Goal: Task Accomplishment & Management: Manage account settings

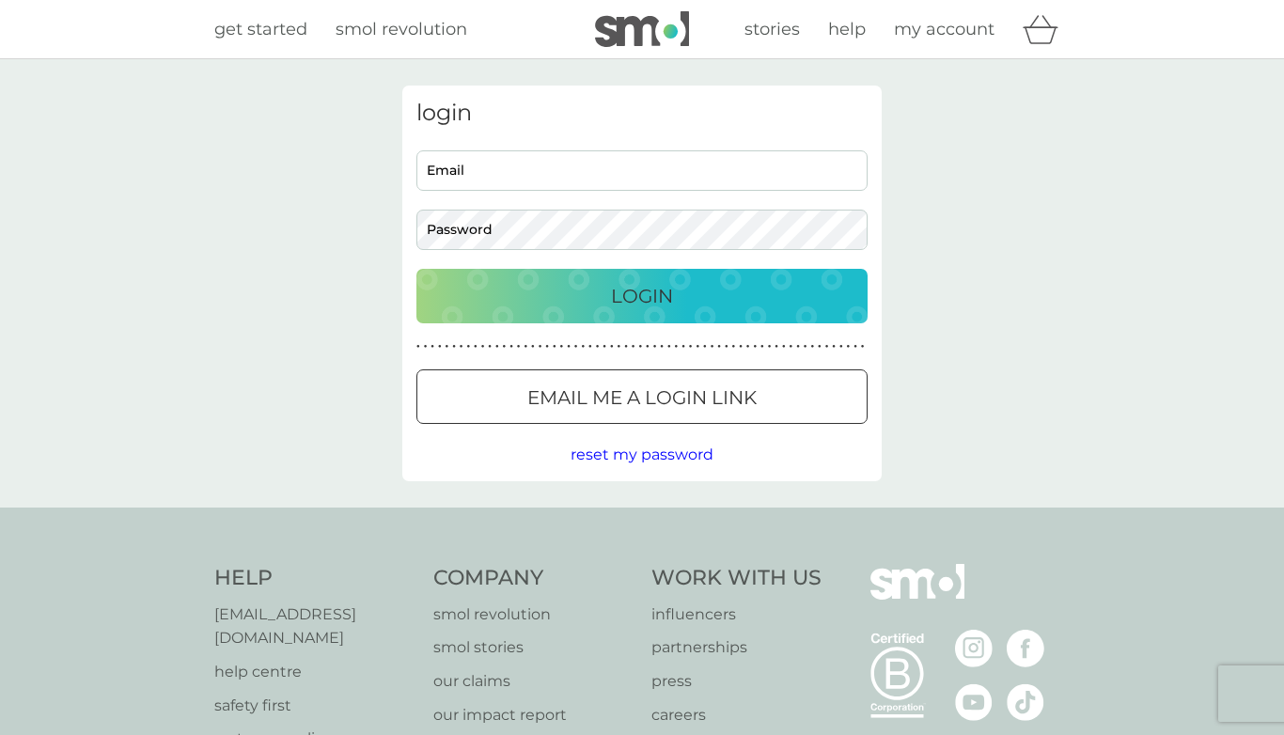
type input "belen.valles14@gmail.com"
click at [627, 300] on p "Login" at bounding box center [642, 296] width 62 height 30
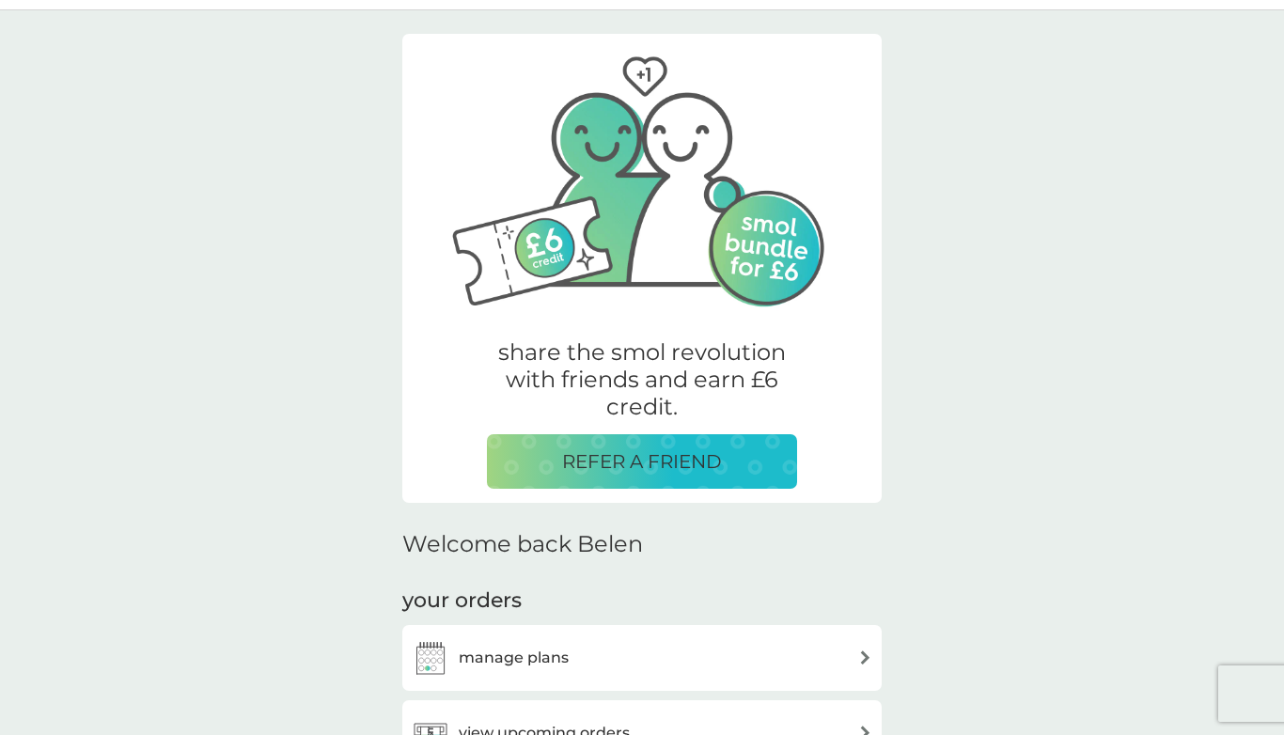
scroll to position [937, 0]
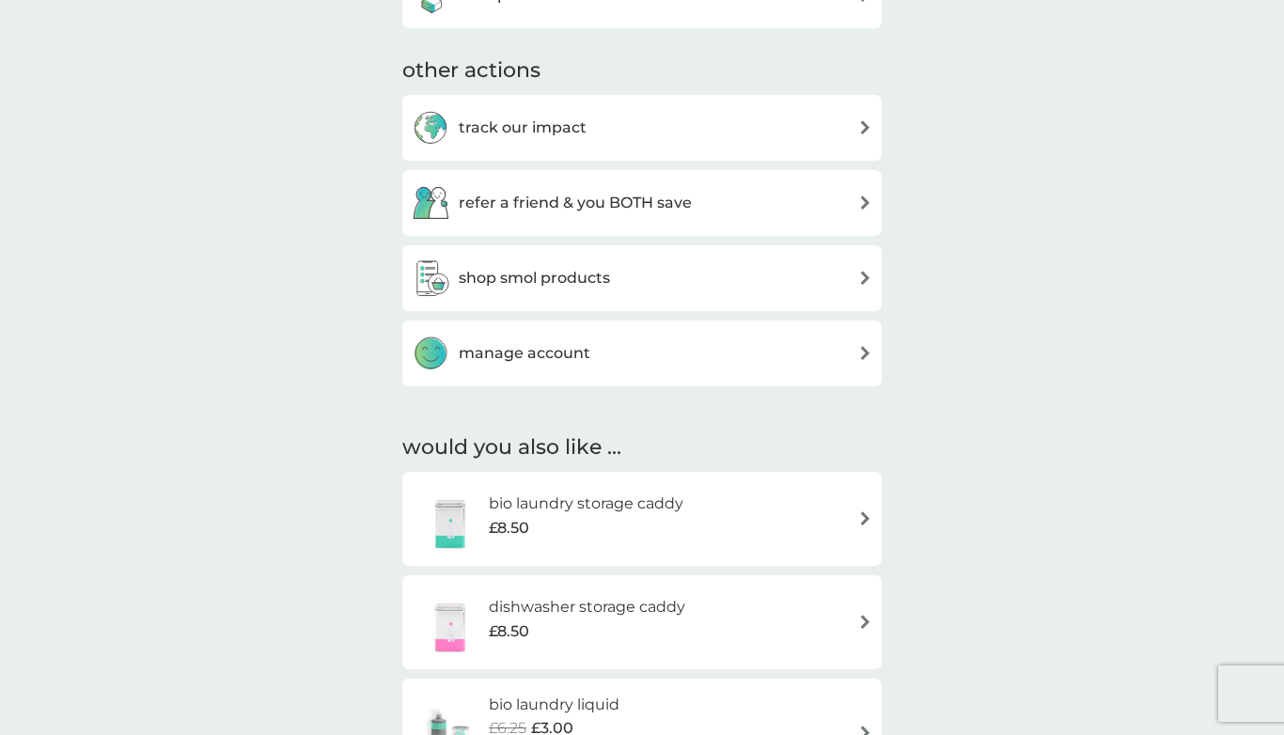
click at [590, 357] on div "manage account" at bounding box center [642, 354] width 460 height 38
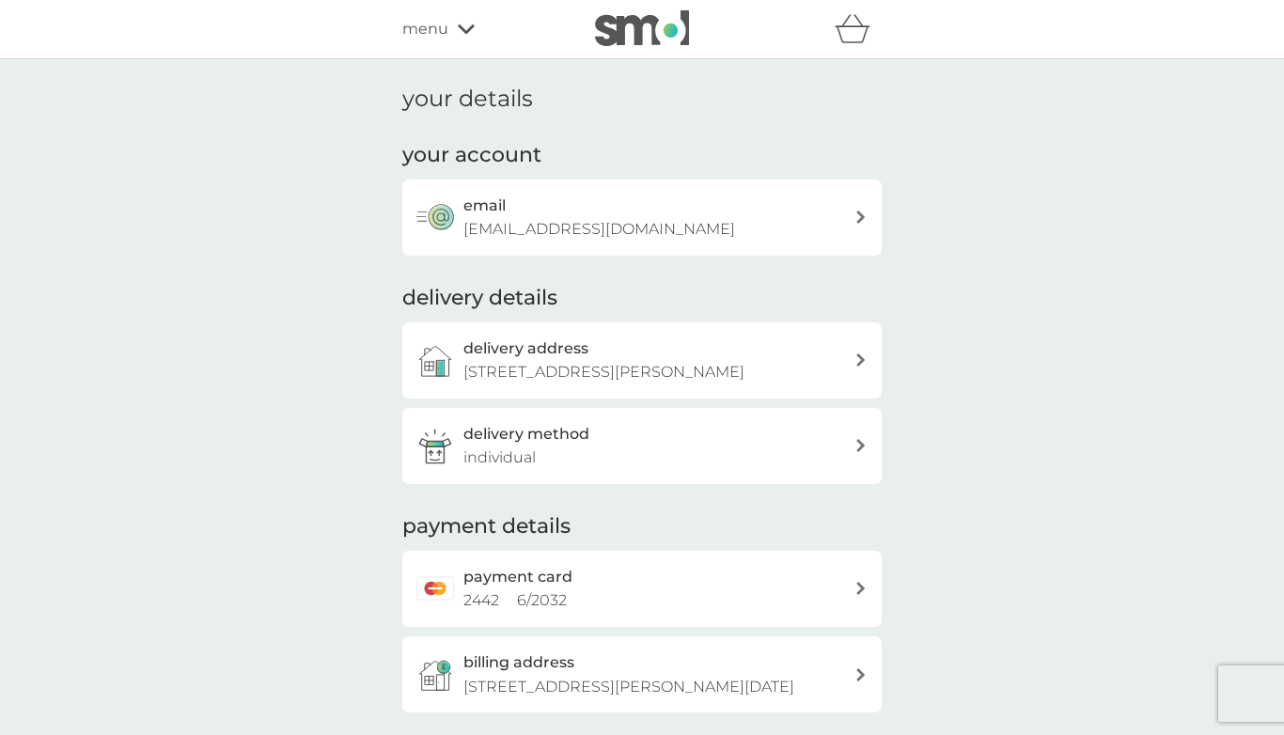
click at [738, 355] on div "delivery address 7 Dixon Close, Redditch, B976AD" at bounding box center [658, 360] width 391 height 48
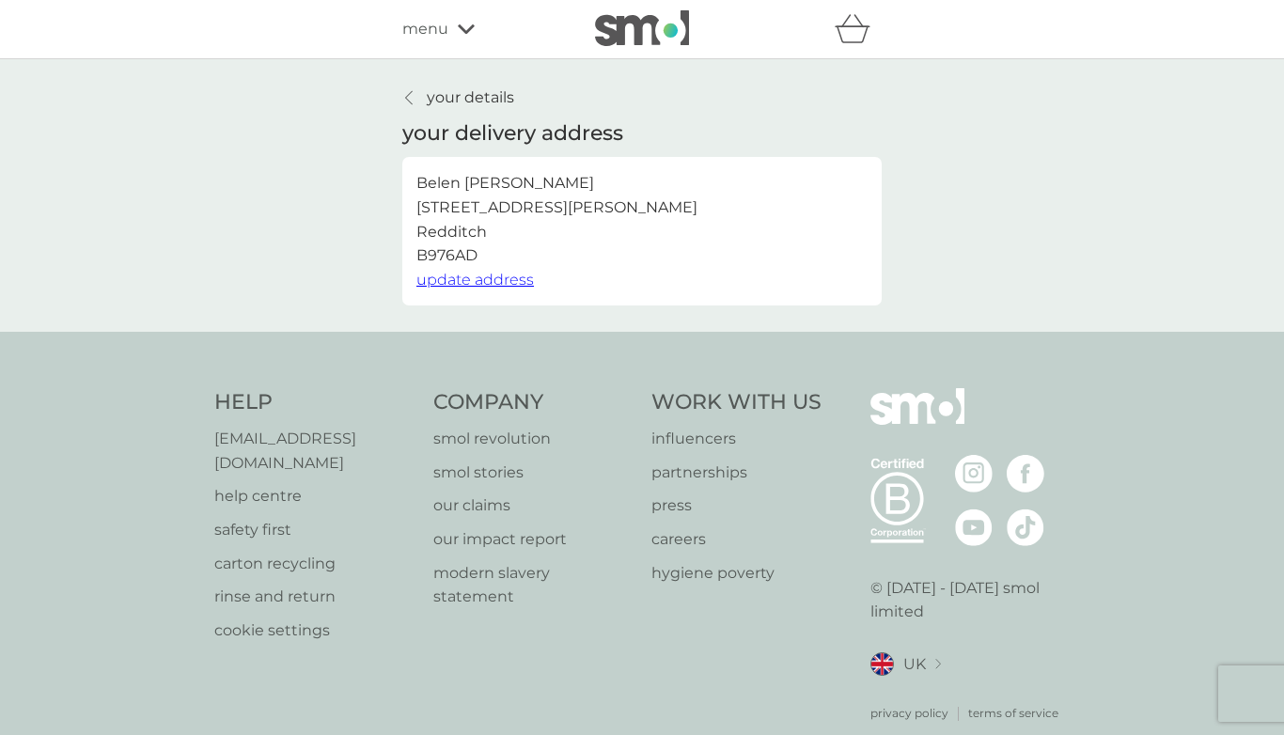
click at [501, 286] on span "update address" at bounding box center [474, 280] width 117 height 18
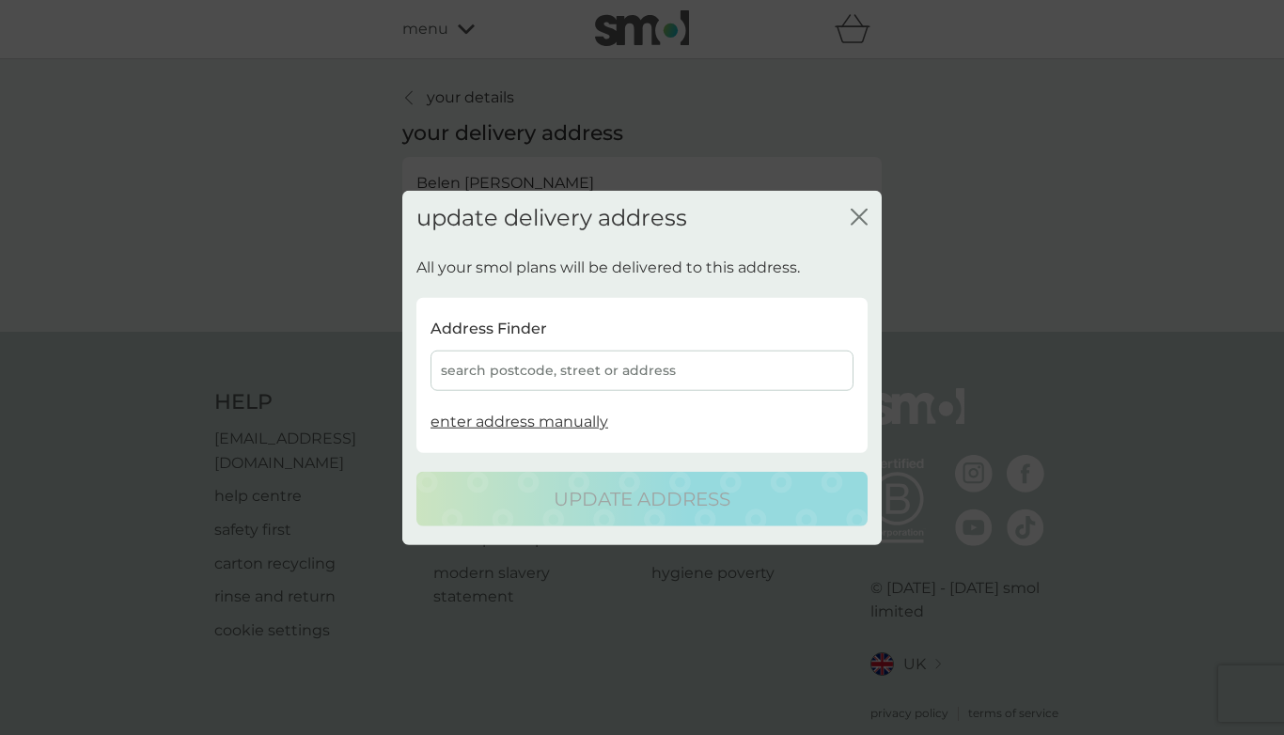
click at [544, 369] on div "search postcode, street or address" at bounding box center [641, 371] width 423 height 40
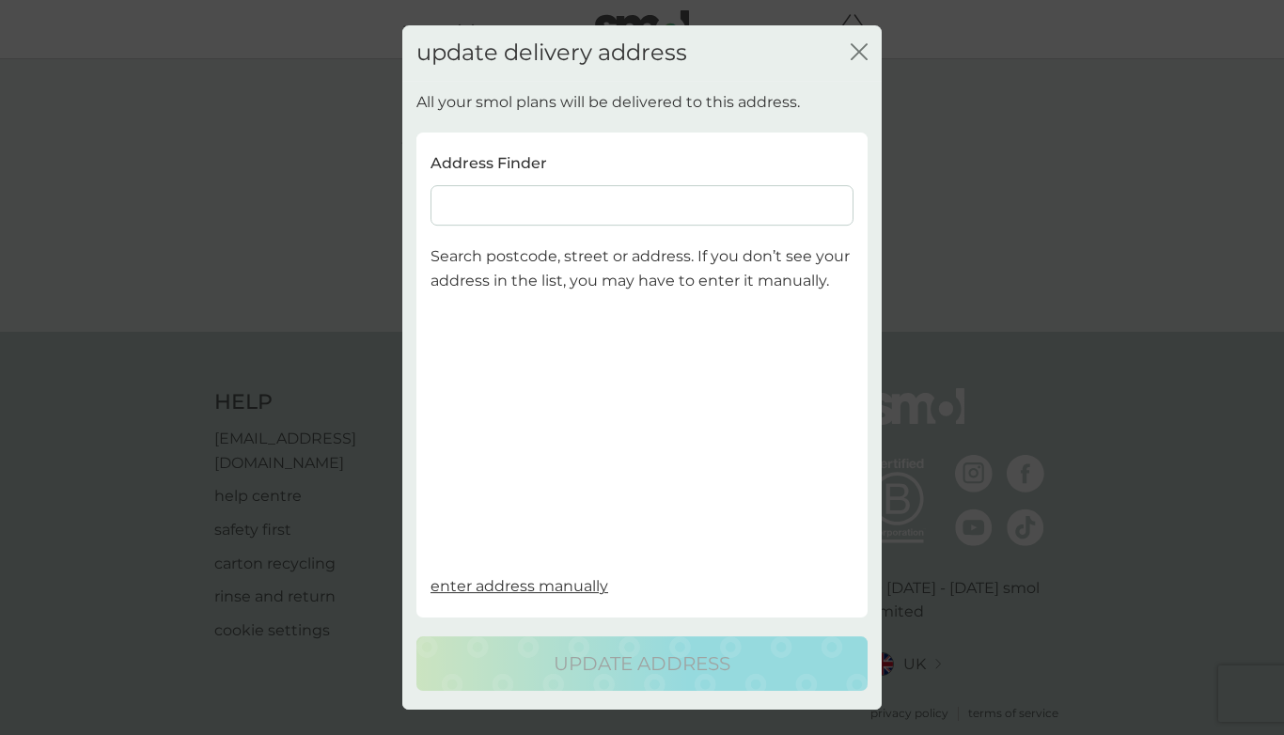
click at [579, 211] on input at bounding box center [641, 205] width 423 height 40
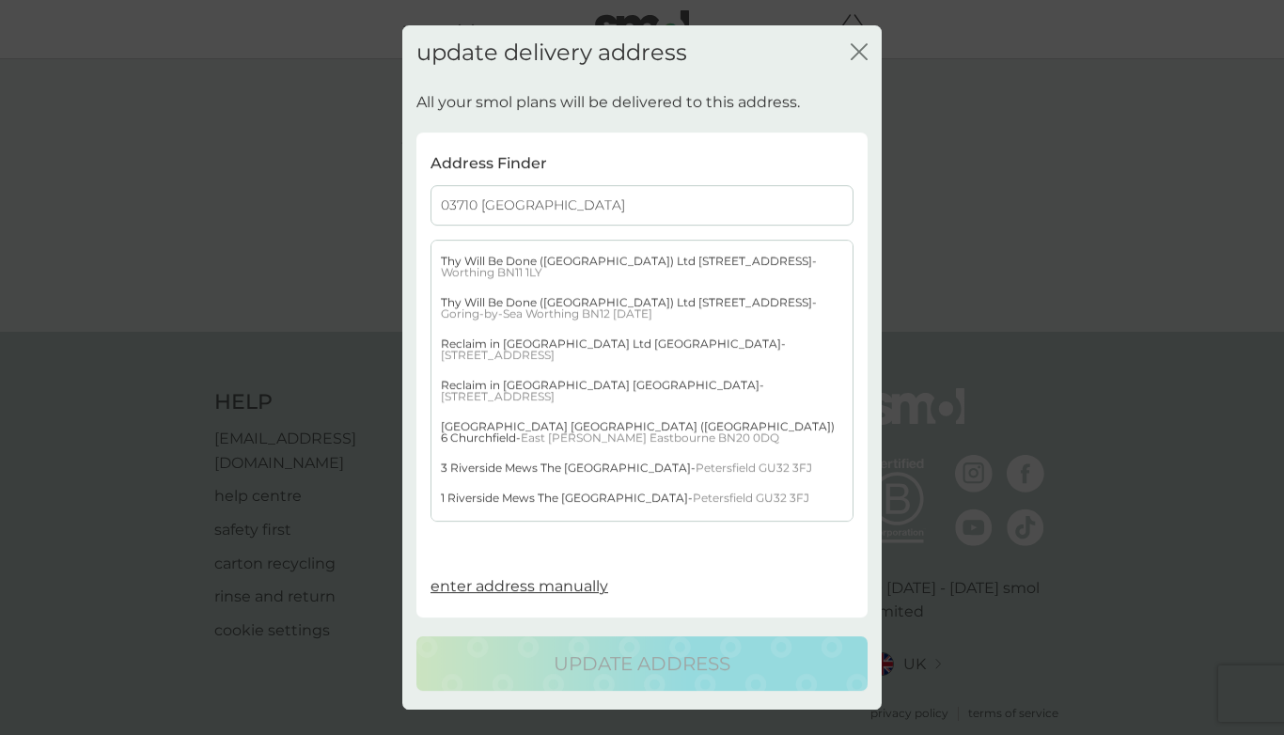
type input "03710 spain"
click at [855, 56] on icon "close" at bounding box center [855, 51] width 8 height 15
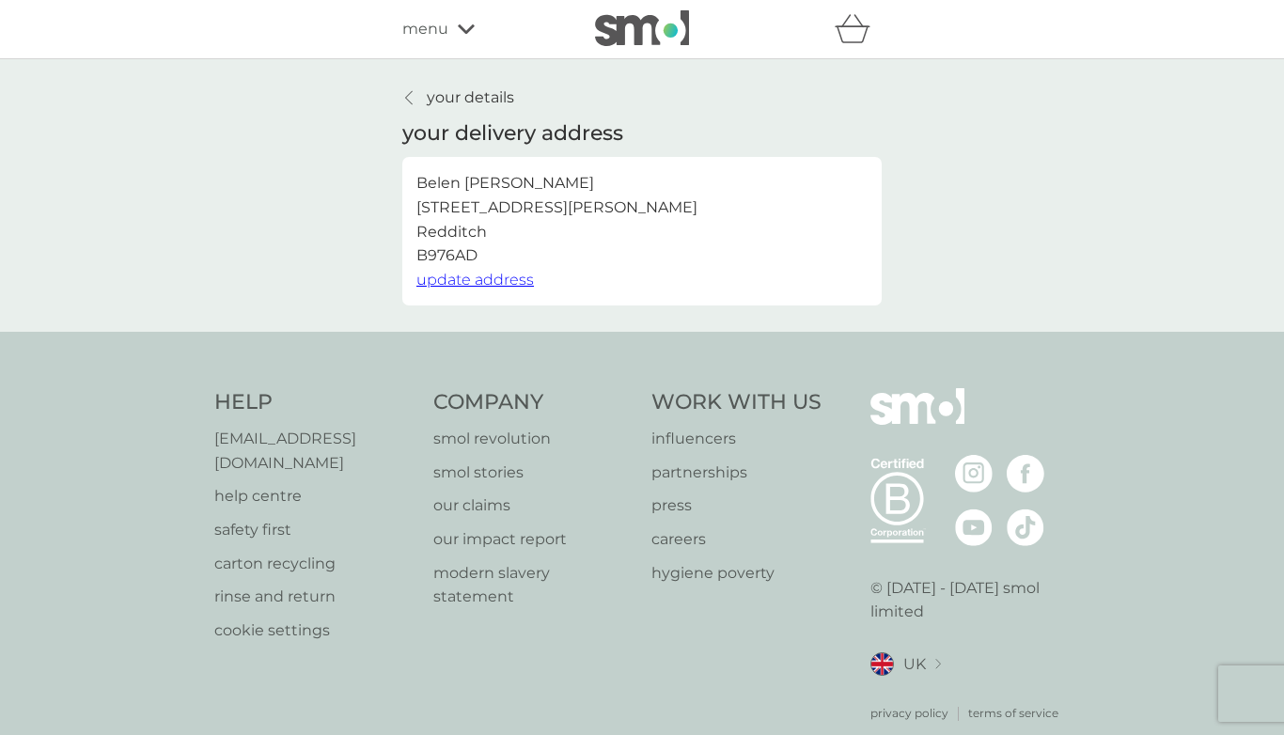
click at [409, 96] on icon at bounding box center [409, 97] width 8 height 15
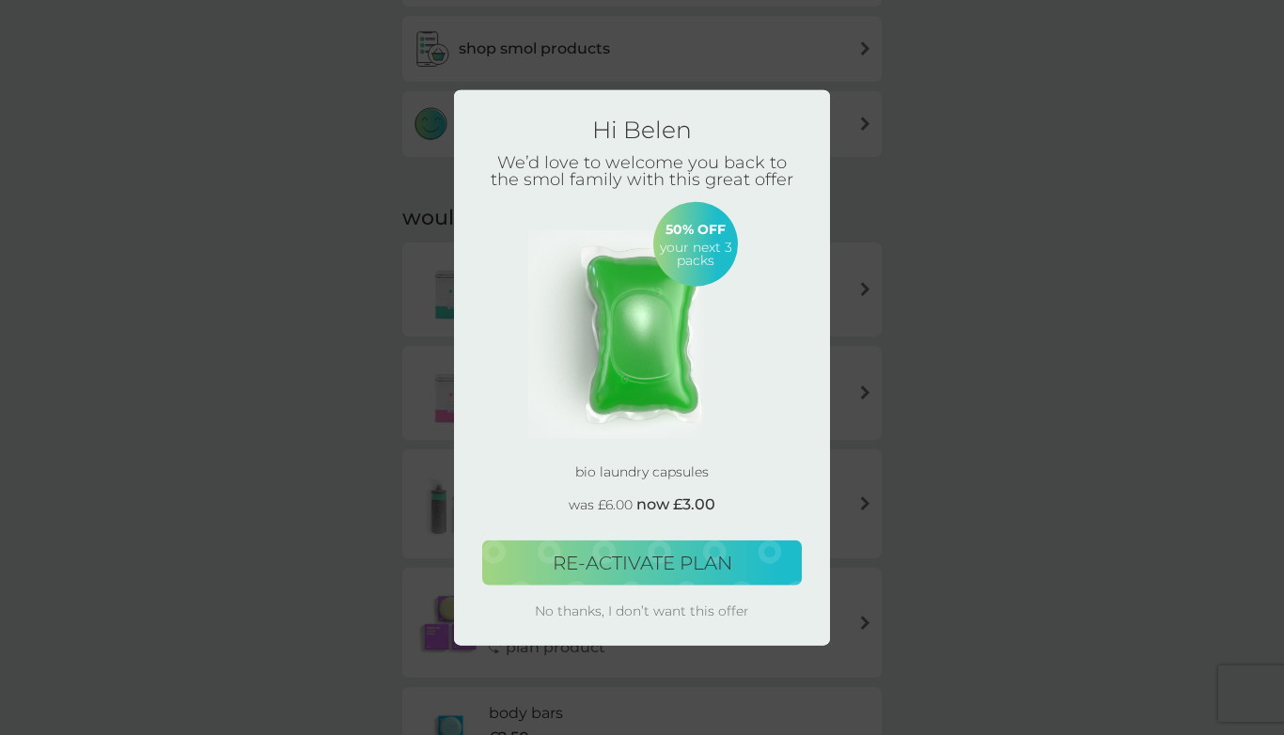
scroll to position [1288, 0]
